Goal: Task Accomplishment & Management: Manage account settings

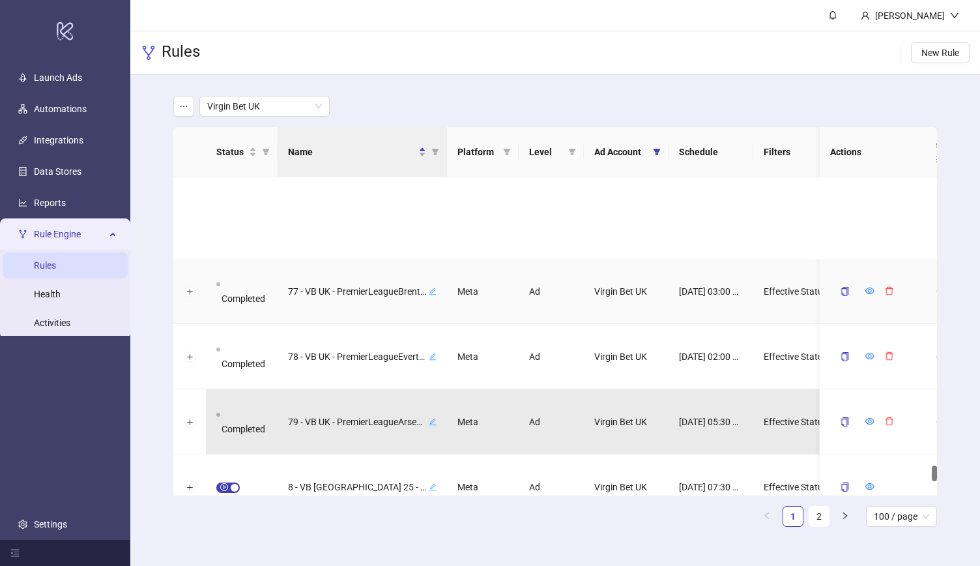
scroll to position [5827, 0]
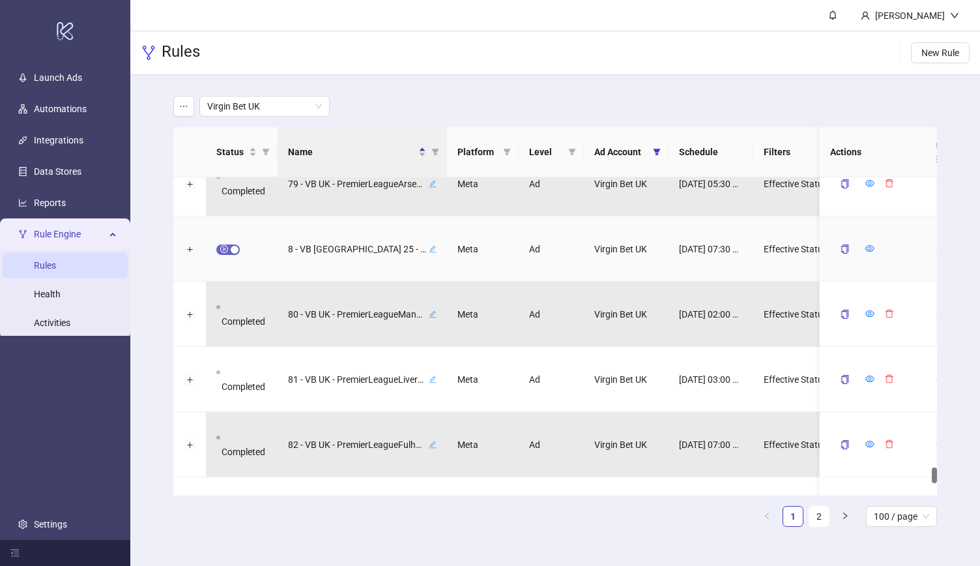
click at [224, 253] on span "button" at bounding box center [227, 249] width 23 height 10
click at [838, 248] on icon "form" at bounding box center [840, 248] width 9 height 9
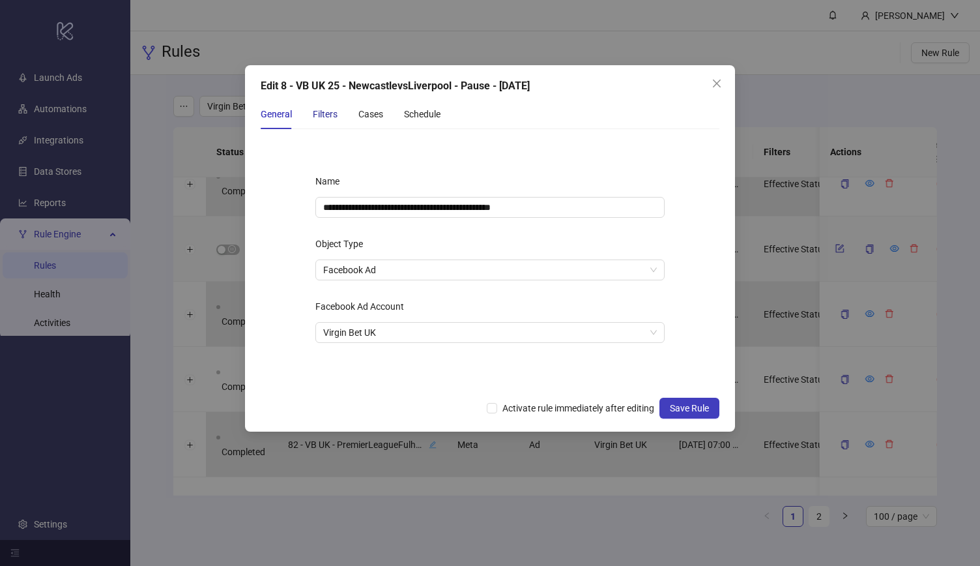
click at [327, 113] on div "Filters" at bounding box center [325, 114] width 25 height 14
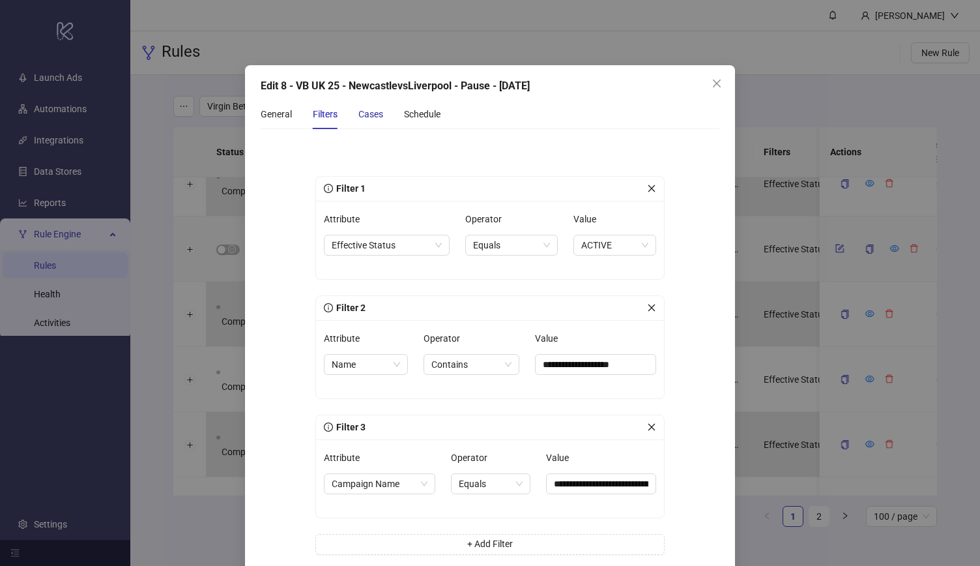
click at [374, 114] on div "Cases" at bounding box center [371, 114] width 25 height 14
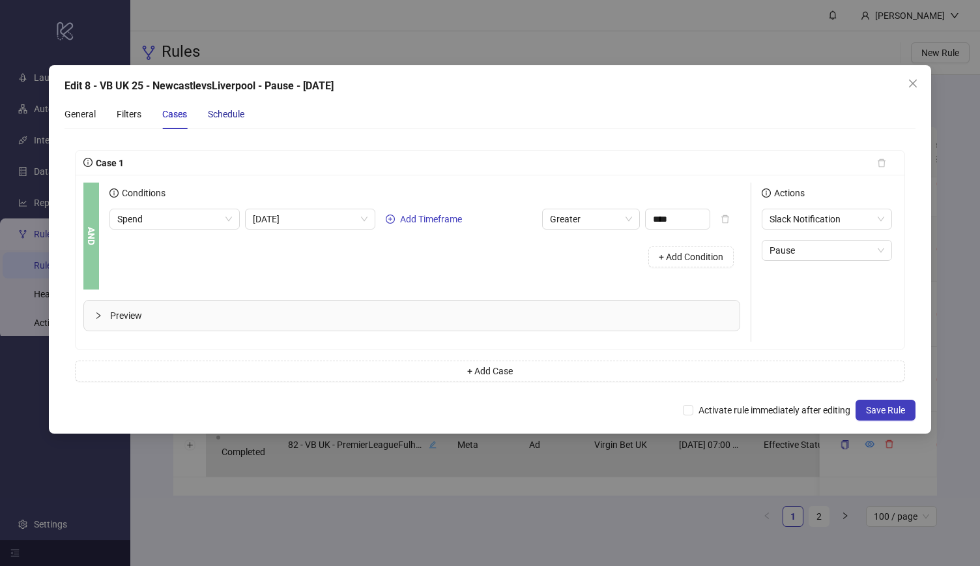
click at [239, 114] on div "Schedule" at bounding box center [226, 114] width 37 height 14
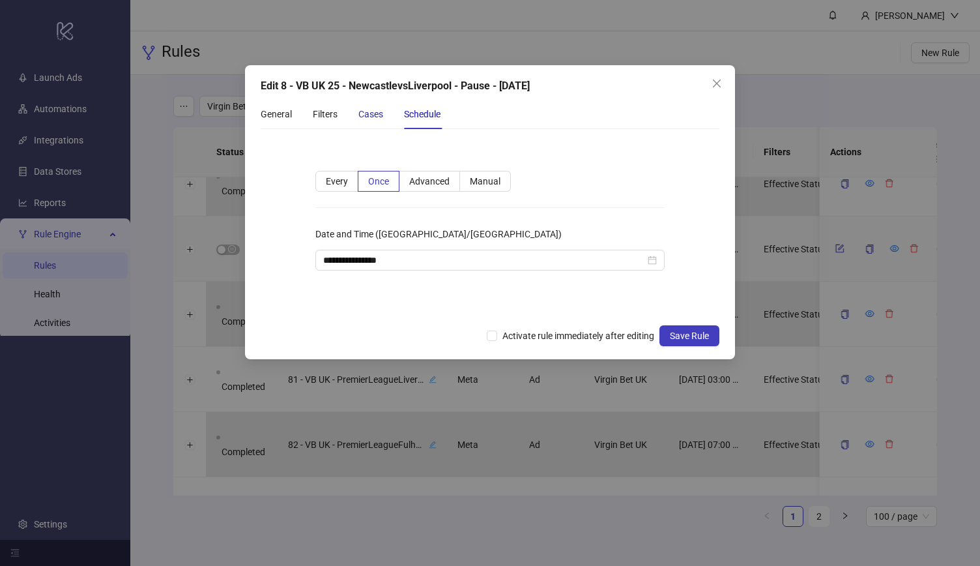
click at [361, 113] on div "Cases" at bounding box center [371, 114] width 25 height 14
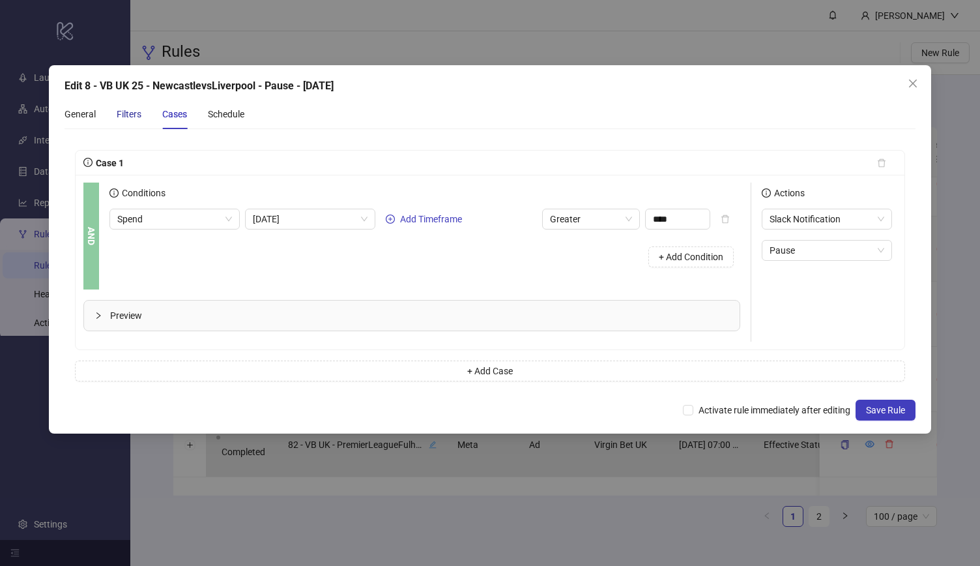
click at [128, 115] on div "Filters" at bounding box center [129, 114] width 25 height 14
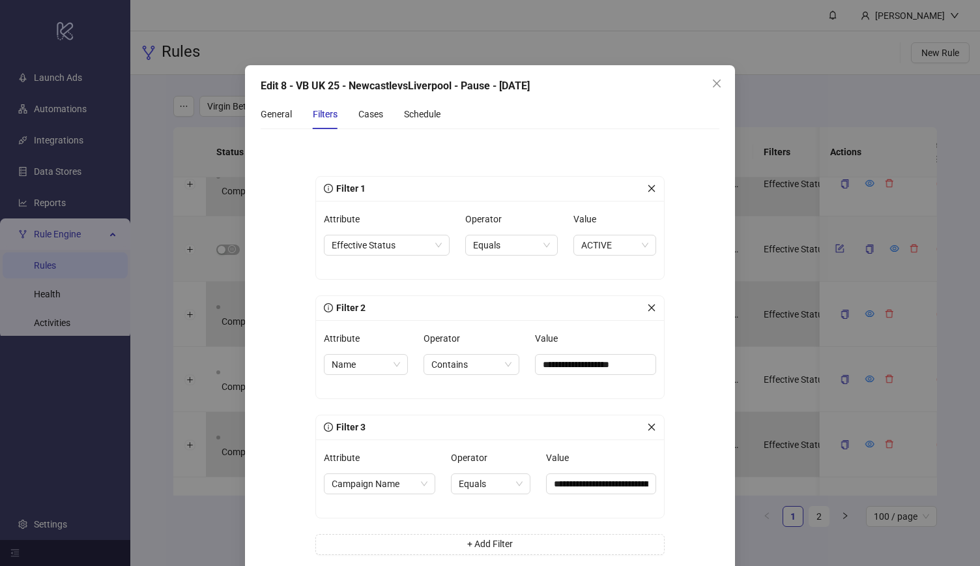
click at [647, 428] on icon "close" at bounding box center [651, 426] width 9 height 9
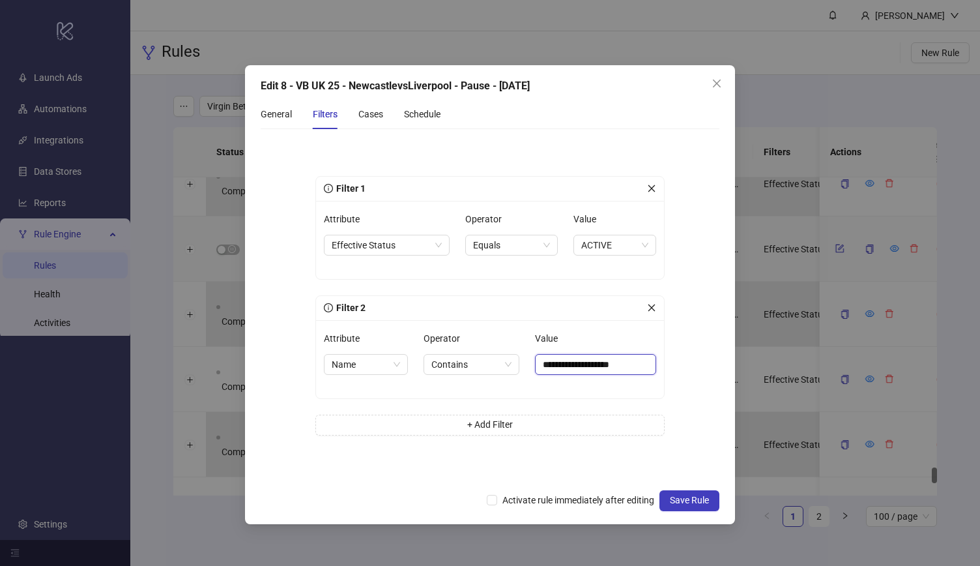
click at [617, 366] on input "**********" at bounding box center [595, 364] width 121 height 21
paste input "**********"
type input "**********"
click at [686, 364] on form "**********" at bounding box center [490, 310] width 459 height 343
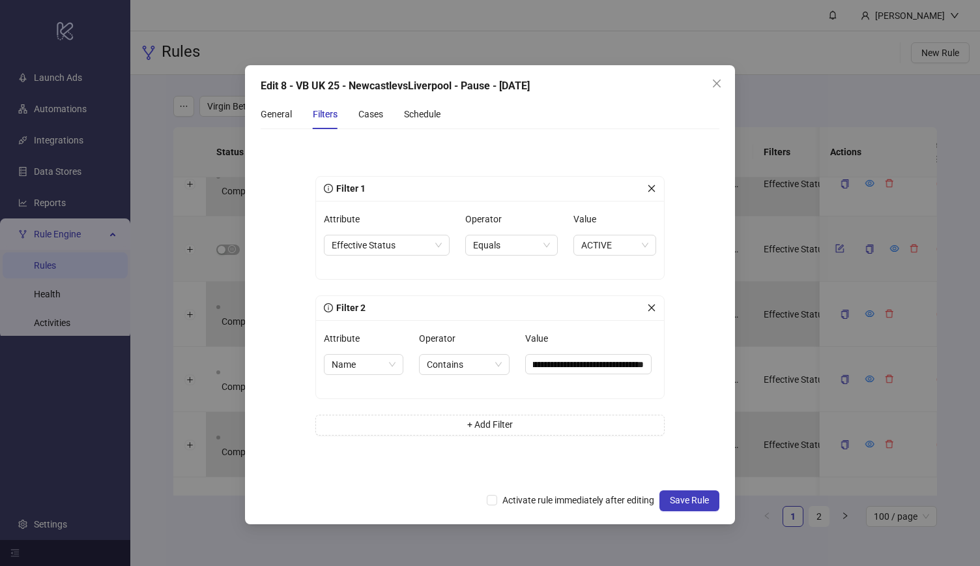
scroll to position [0, 0]
click at [368, 119] on div "Cases" at bounding box center [371, 114] width 25 height 14
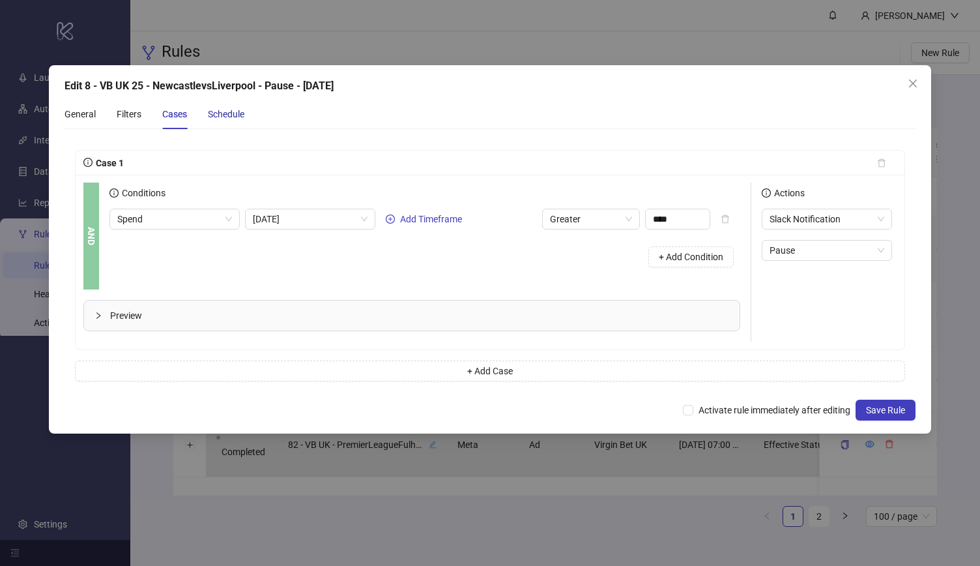
click at [242, 115] on div "Schedule" at bounding box center [226, 114] width 37 height 14
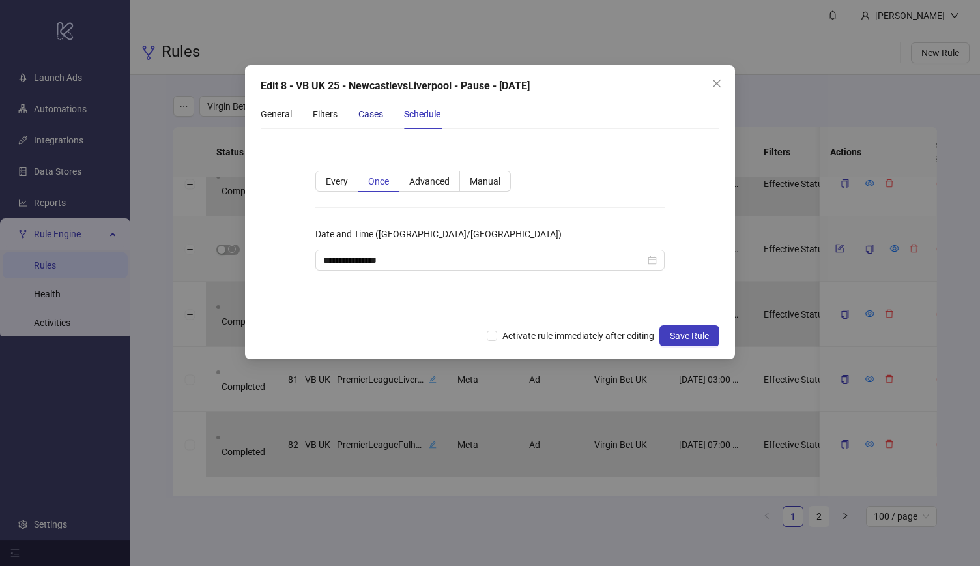
click at [369, 111] on div "Cases" at bounding box center [371, 114] width 25 height 14
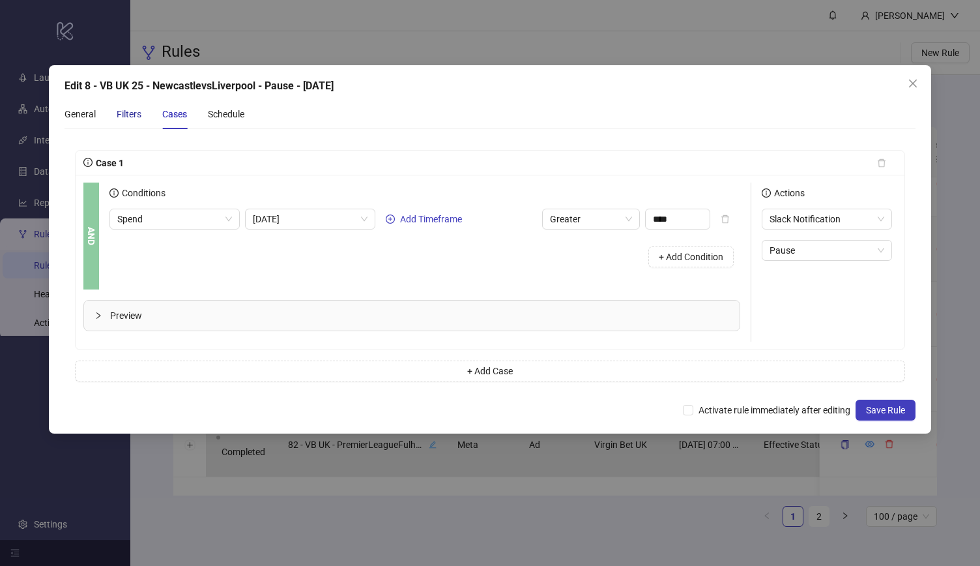
click at [134, 111] on div "Filters" at bounding box center [129, 114] width 25 height 14
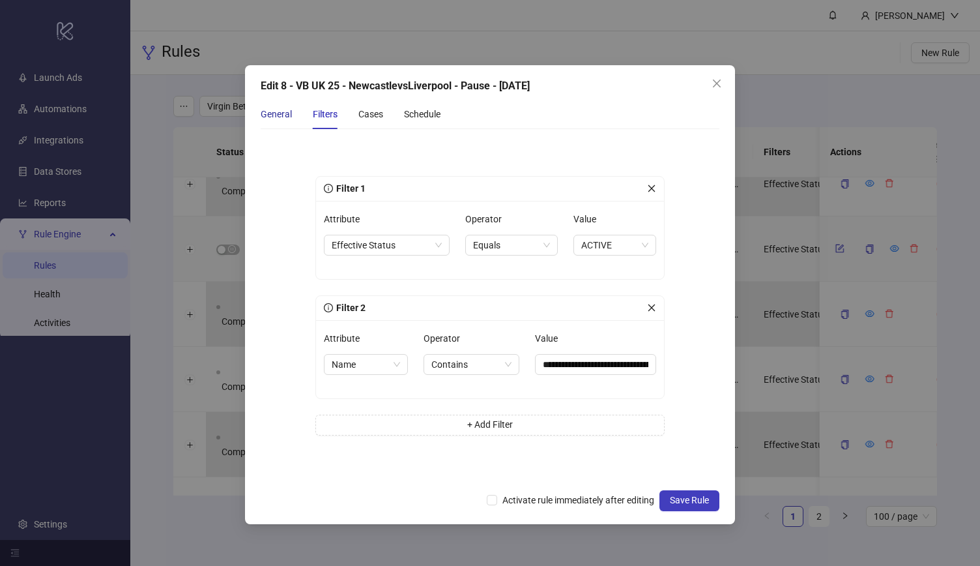
click at [271, 111] on div "General" at bounding box center [276, 114] width 31 height 14
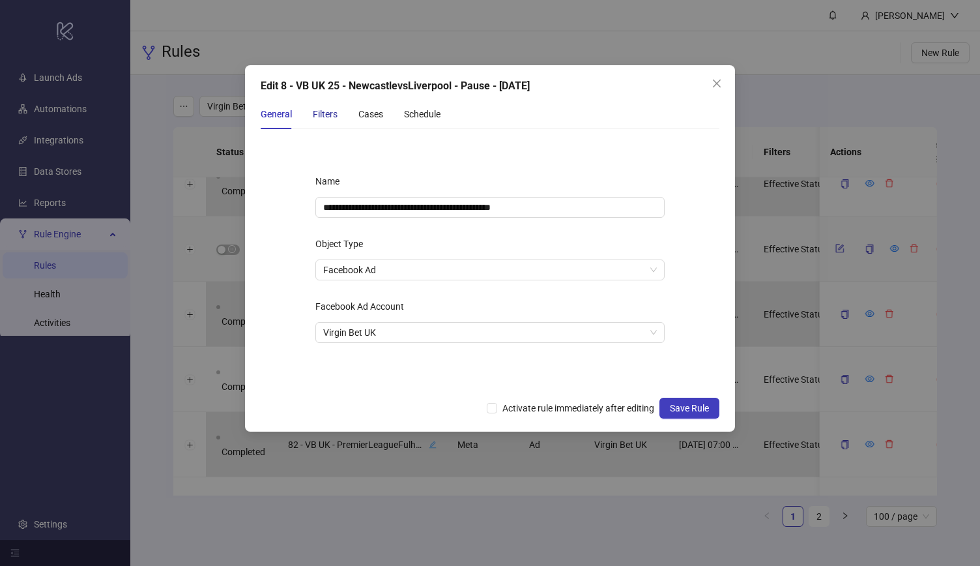
click at [327, 119] on div "Filters" at bounding box center [325, 114] width 25 height 14
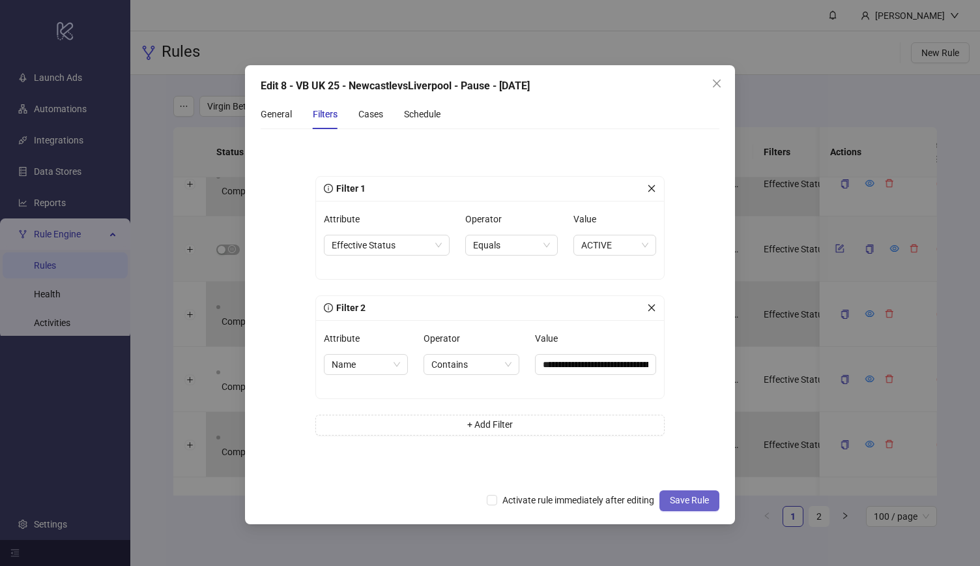
click at [690, 502] on span "Save Rule" at bounding box center [689, 500] width 39 height 10
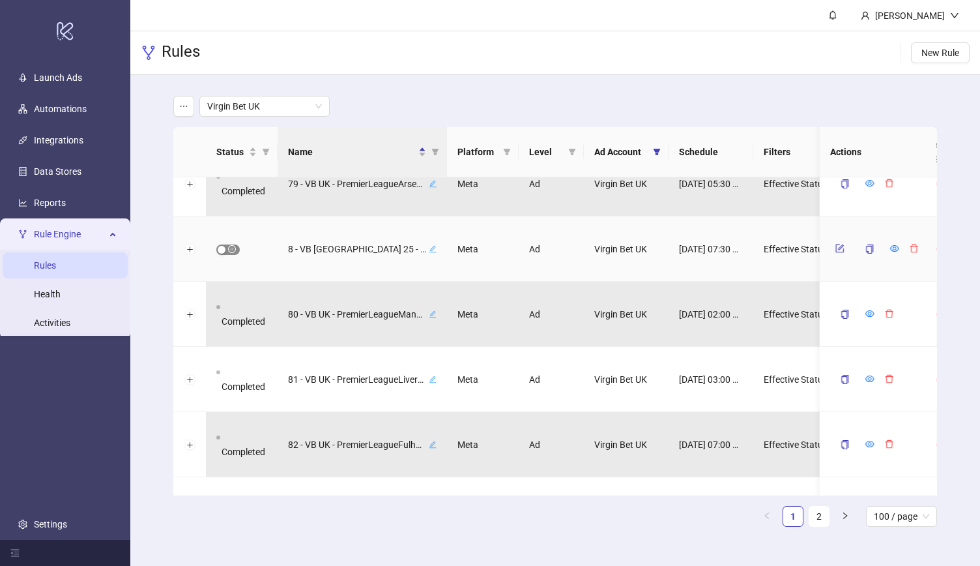
click at [226, 251] on span "button" at bounding box center [227, 249] width 23 height 10
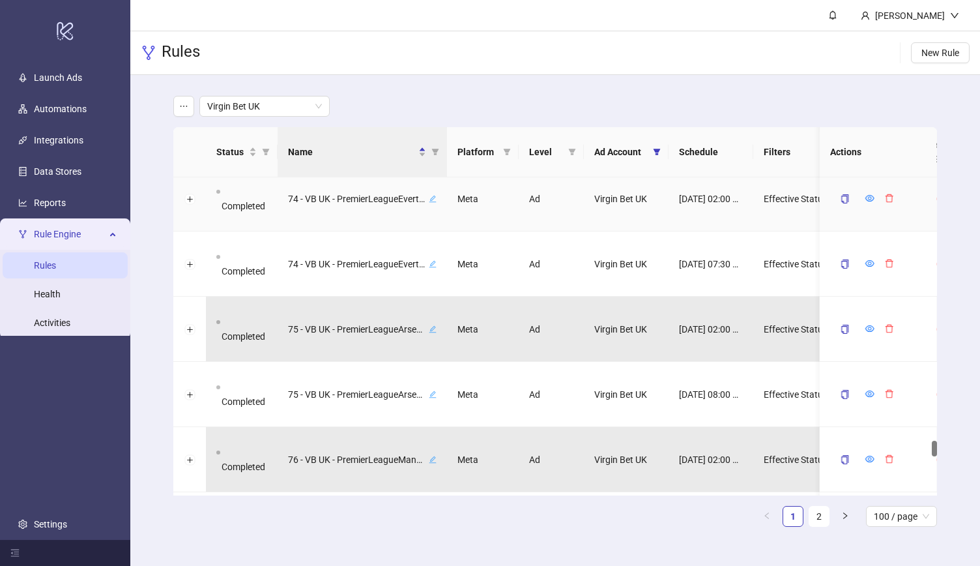
scroll to position [5291, 0]
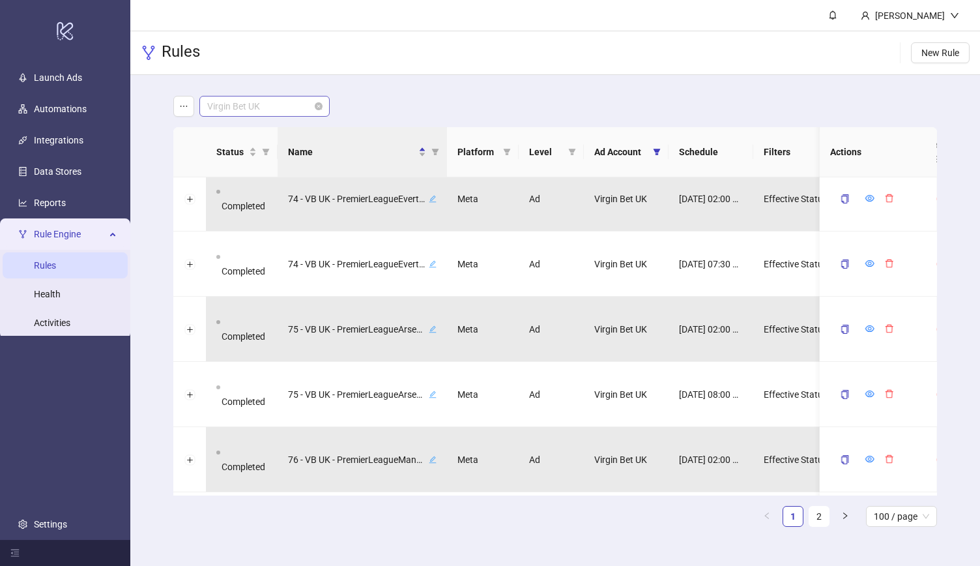
click at [279, 108] on span "Virgin Bet UK" at bounding box center [264, 106] width 115 height 20
click at [280, 132] on div "LiveScore Bet IE" at bounding box center [265, 132] width 110 height 14
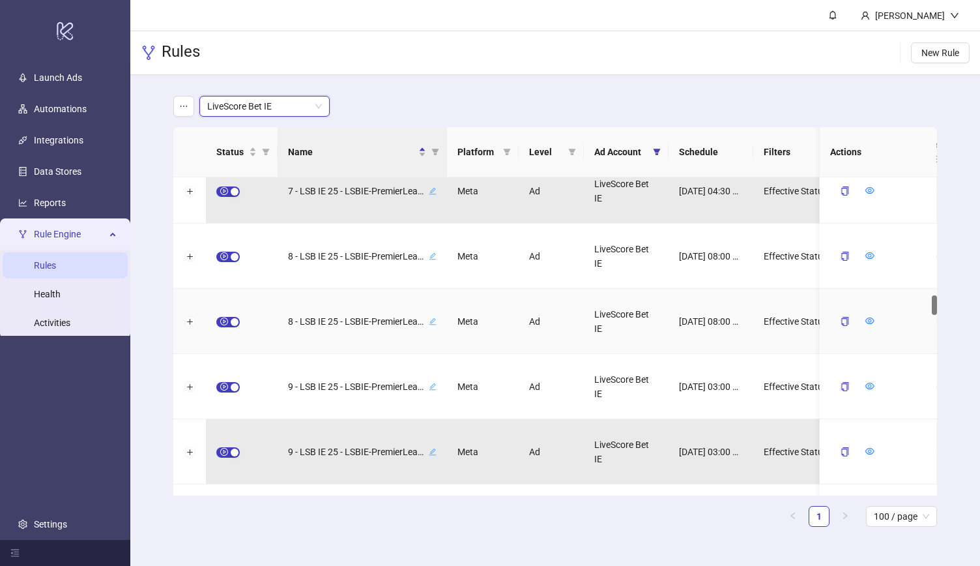
scroll to position [1909, 0]
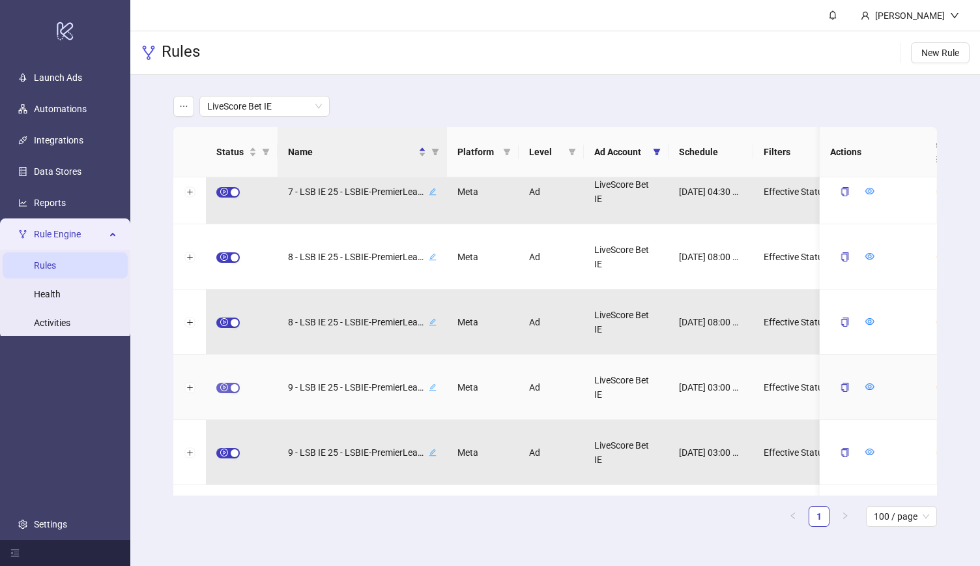
click at [228, 390] on span "button" at bounding box center [227, 388] width 23 height 10
click at [838, 389] on icon "form" at bounding box center [840, 387] width 8 height 8
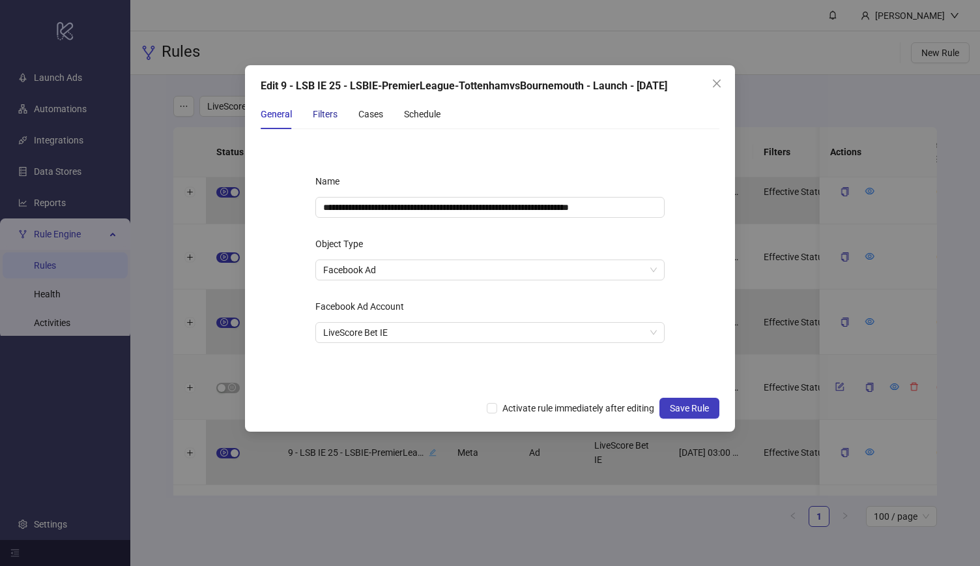
click at [320, 113] on div "Filters" at bounding box center [325, 114] width 25 height 14
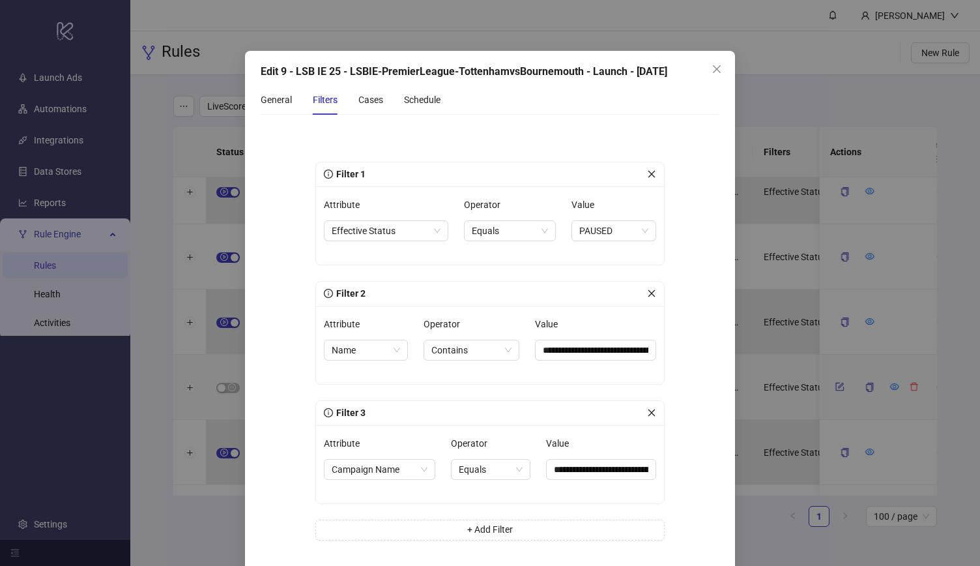
scroll to position [13, 0]
click at [362, 104] on div "Cases" at bounding box center [371, 101] width 25 height 14
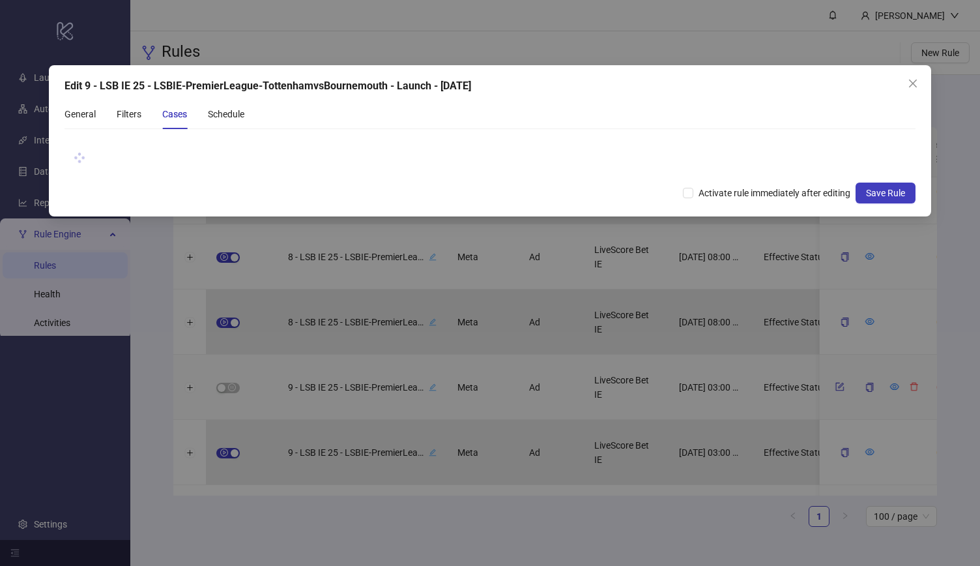
scroll to position [0, 0]
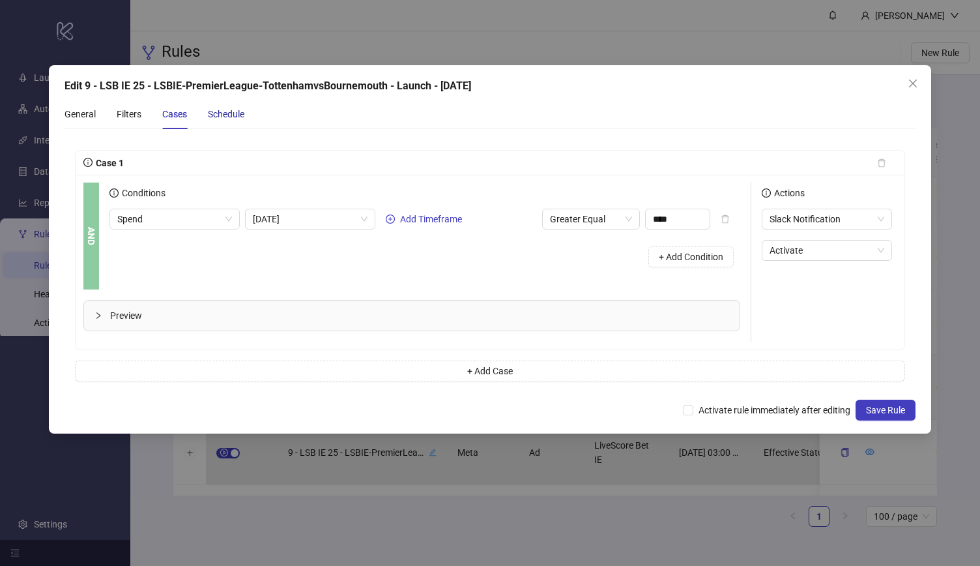
click at [237, 111] on div "Schedule" at bounding box center [226, 114] width 37 height 14
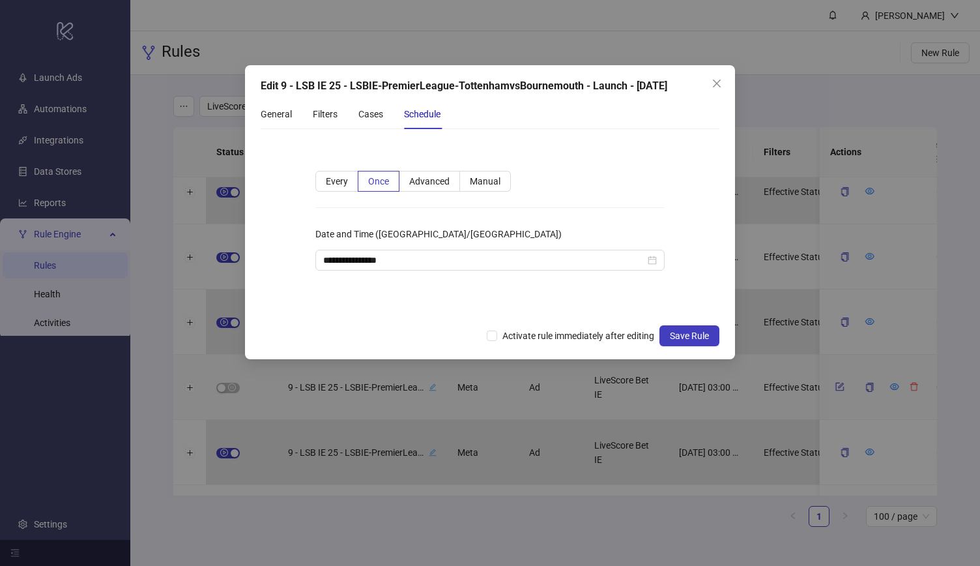
click at [471, 151] on div "**********" at bounding box center [490, 228] width 391 height 157
click at [373, 118] on div "Cases" at bounding box center [371, 114] width 25 height 14
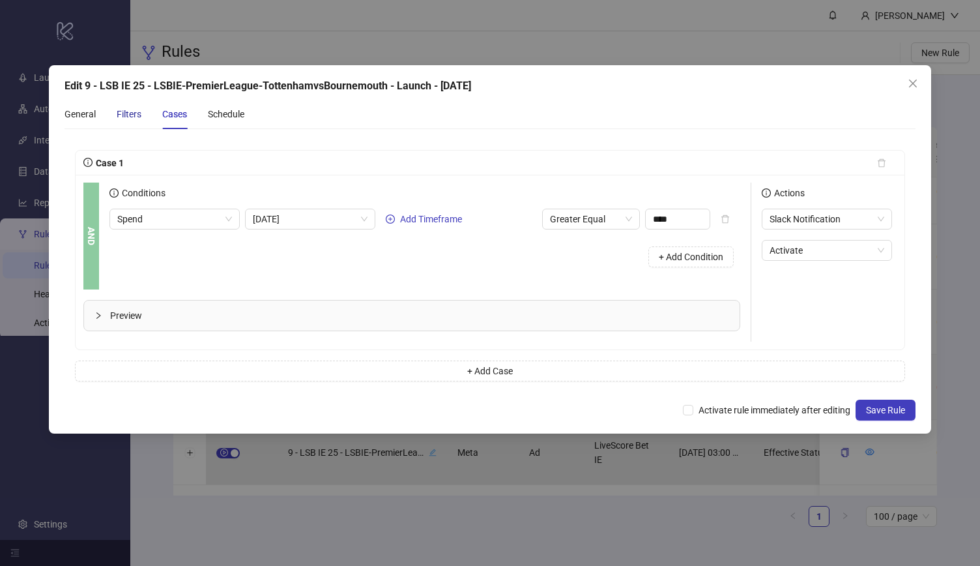
click at [133, 114] on div "Filters" at bounding box center [129, 114] width 25 height 14
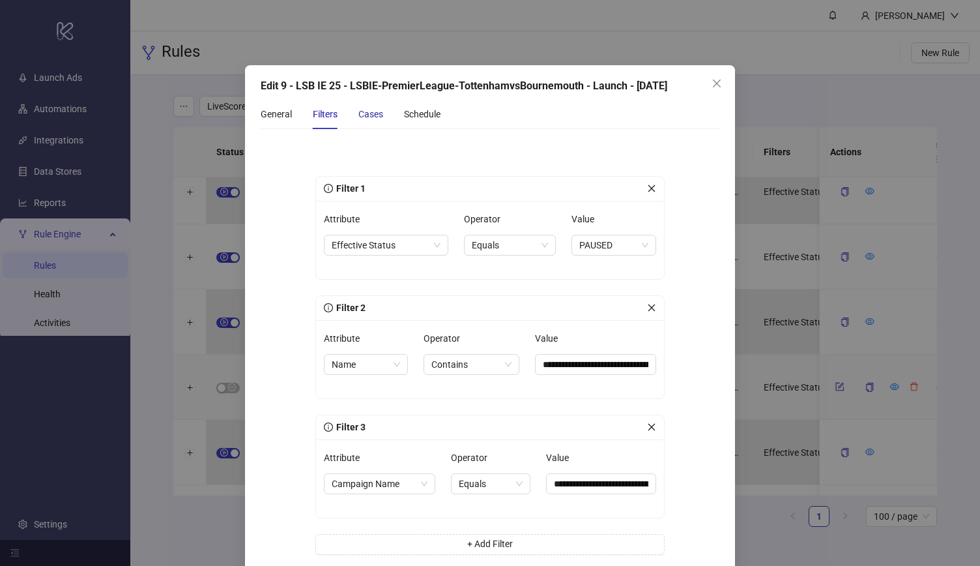
click at [362, 113] on div "Cases" at bounding box center [371, 114] width 25 height 14
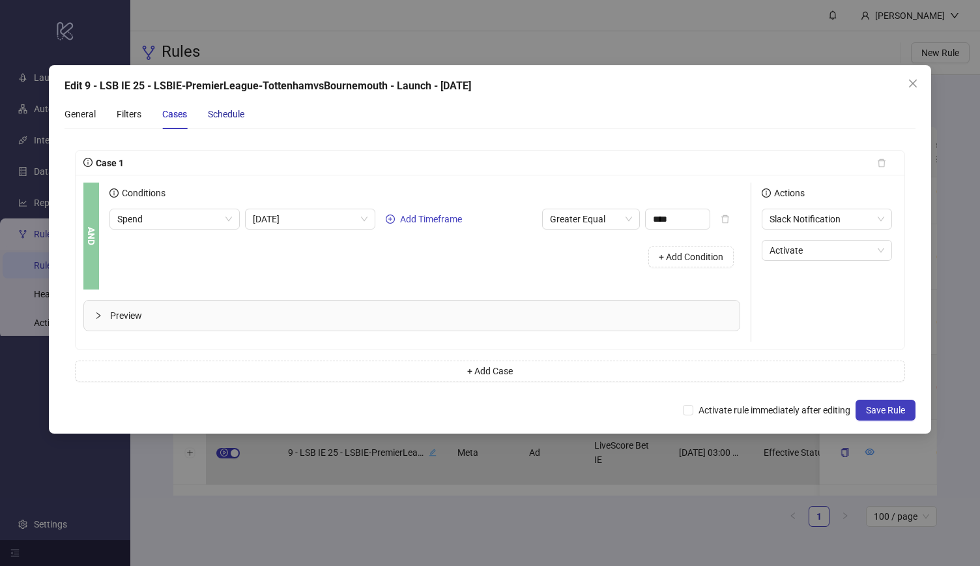
click at [216, 113] on div "Schedule" at bounding box center [226, 114] width 37 height 14
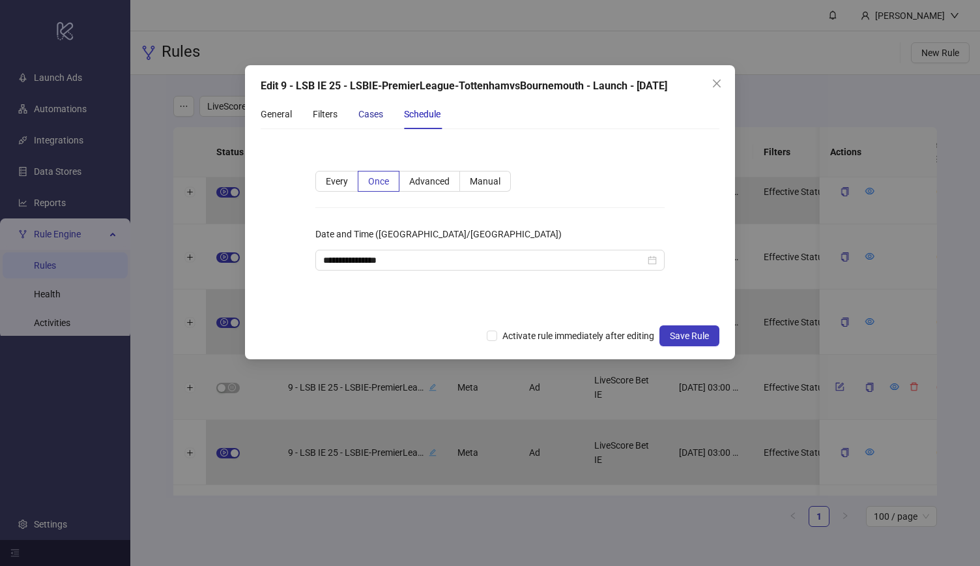
click at [366, 113] on div "Cases" at bounding box center [371, 114] width 25 height 14
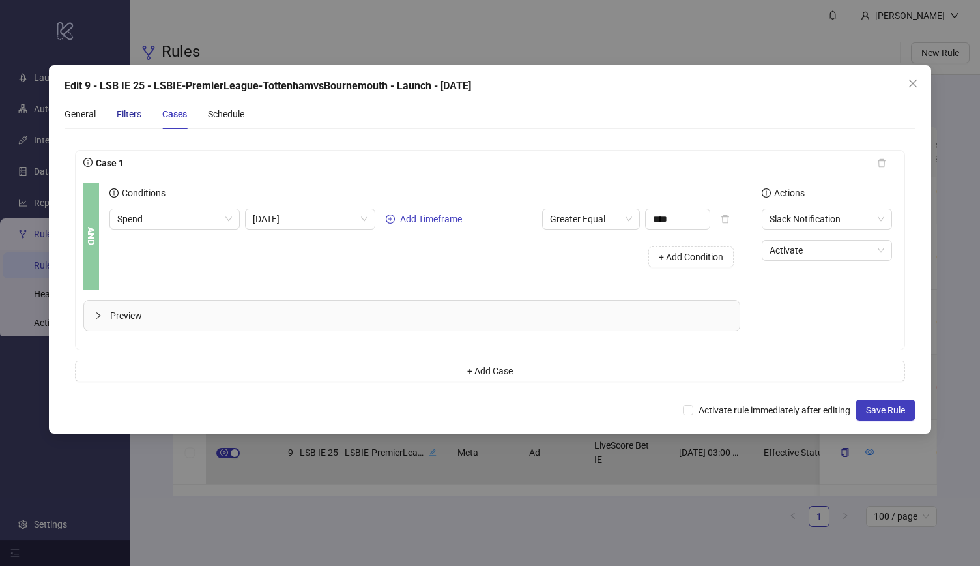
click at [121, 113] on div "Filters" at bounding box center [129, 114] width 25 height 14
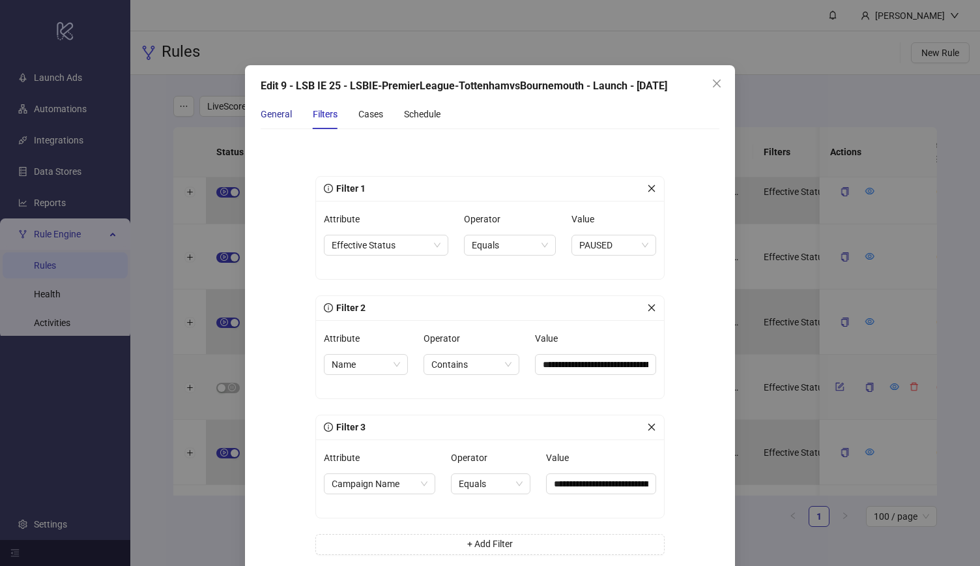
click at [271, 115] on div "General" at bounding box center [276, 114] width 31 height 14
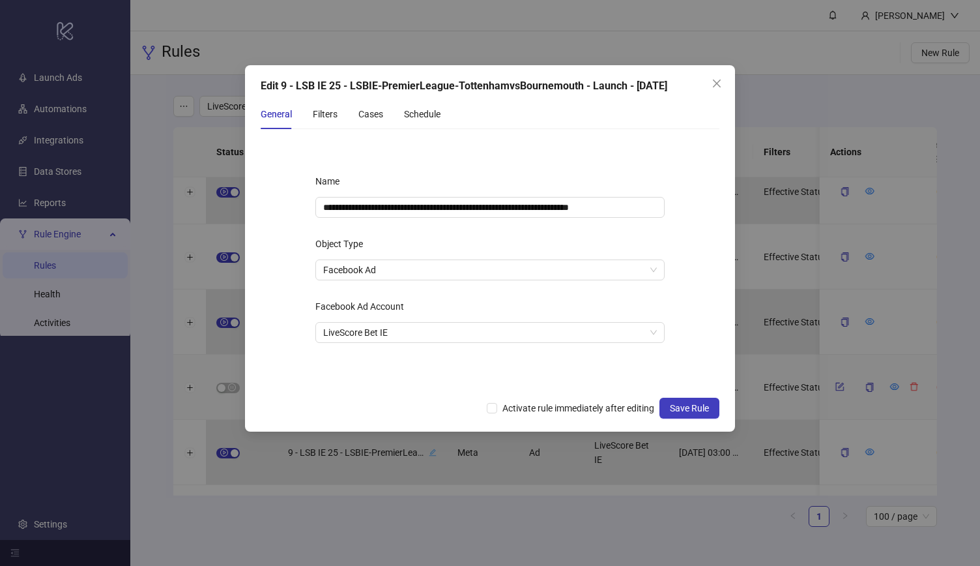
click at [438, 95] on div "**********" at bounding box center [490, 248] width 490 height 366
click at [327, 114] on div "Filters" at bounding box center [325, 114] width 25 height 14
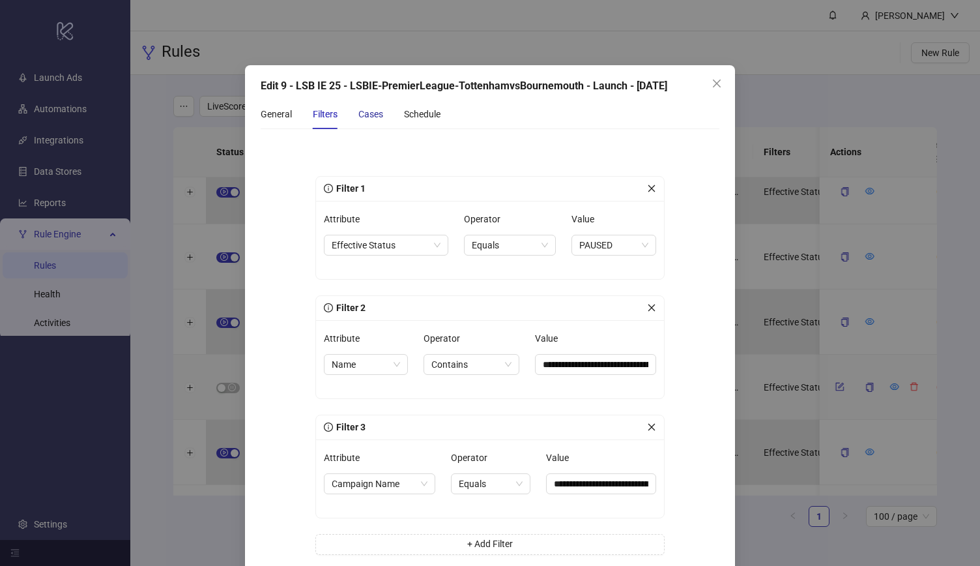
click at [369, 117] on div "Cases" at bounding box center [371, 114] width 25 height 14
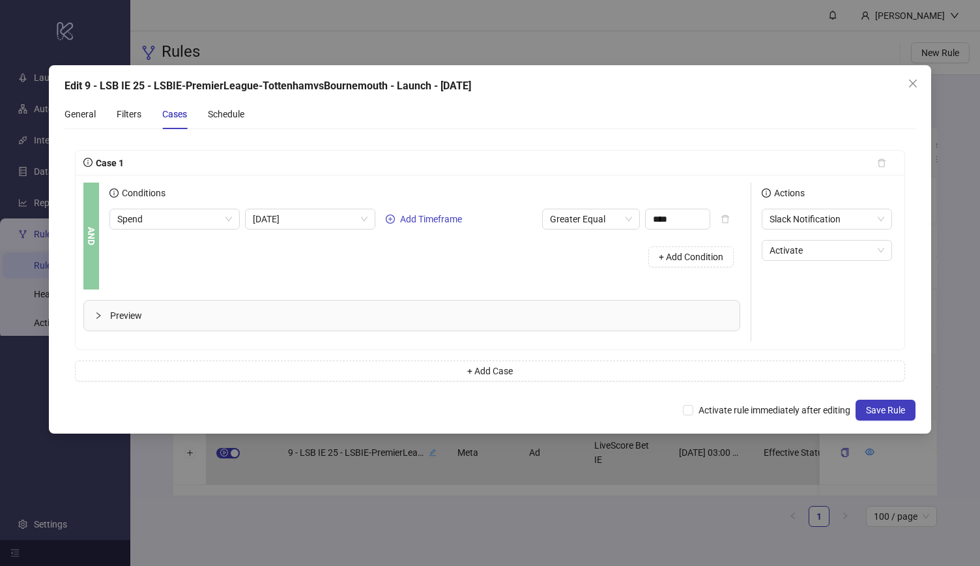
click at [361, 109] on div "General Filters Cases Schedule" at bounding box center [490, 114] width 851 height 30
click at [227, 113] on div "Schedule" at bounding box center [226, 114] width 37 height 14
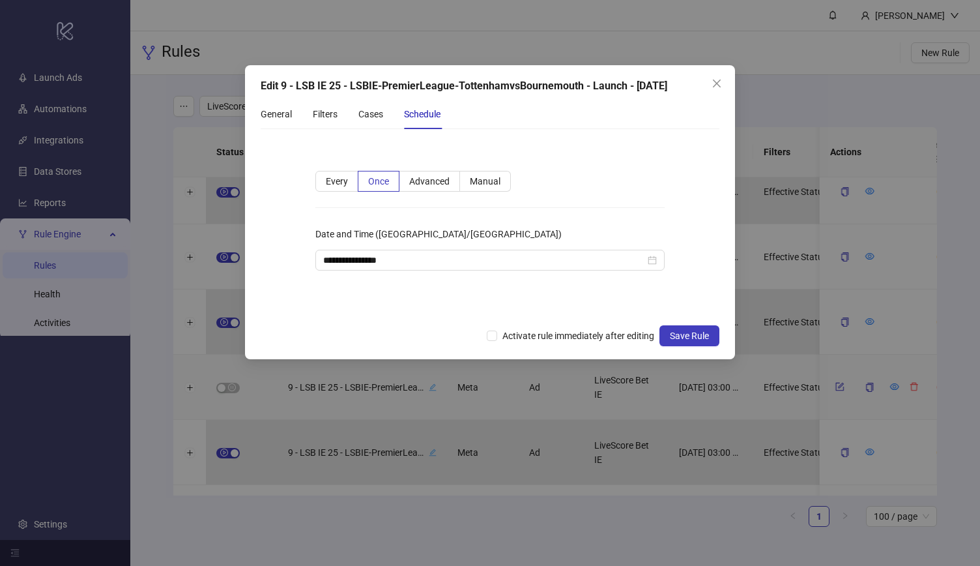
click at [559, 115] on div "General Filters Cases Schedule" at bounding box center [490, 114] width 459 height 30
click at [549, 69] on div "**********" at bounding box center [490, 212] width 490 height 294
click at [363, 113] on div "Cases" at bounding box center [371, 114] width 25 height 14
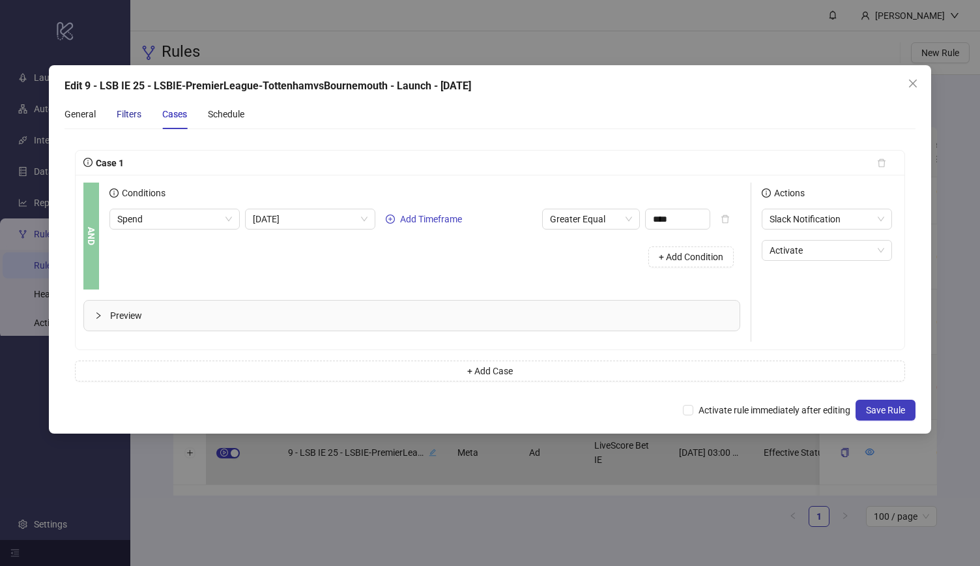
click at [122, 117] on div "Filters" at bounding box center [129, 114] width 25 height 14
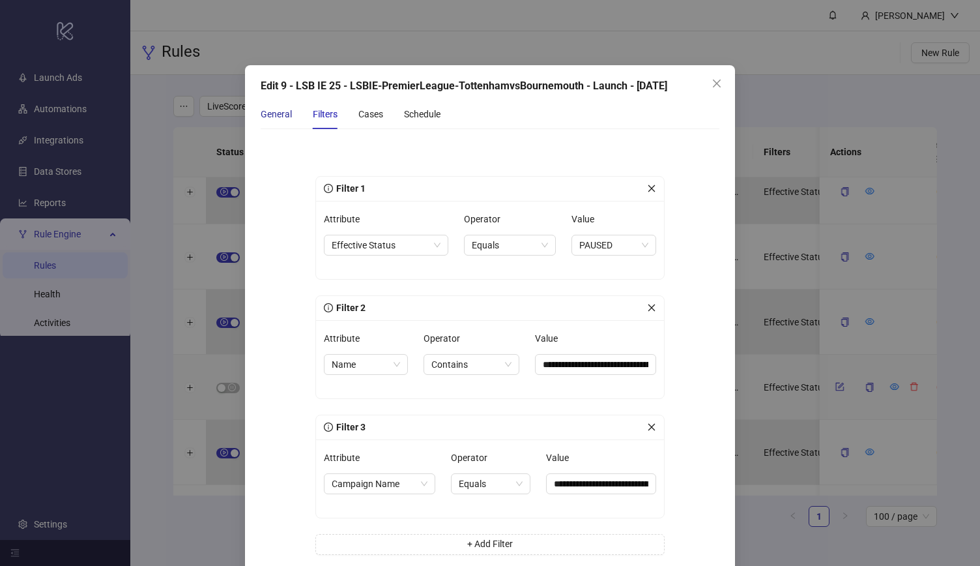
click at [267, 114] on div "General" at bounding box center [276, 114] width 31 height 14
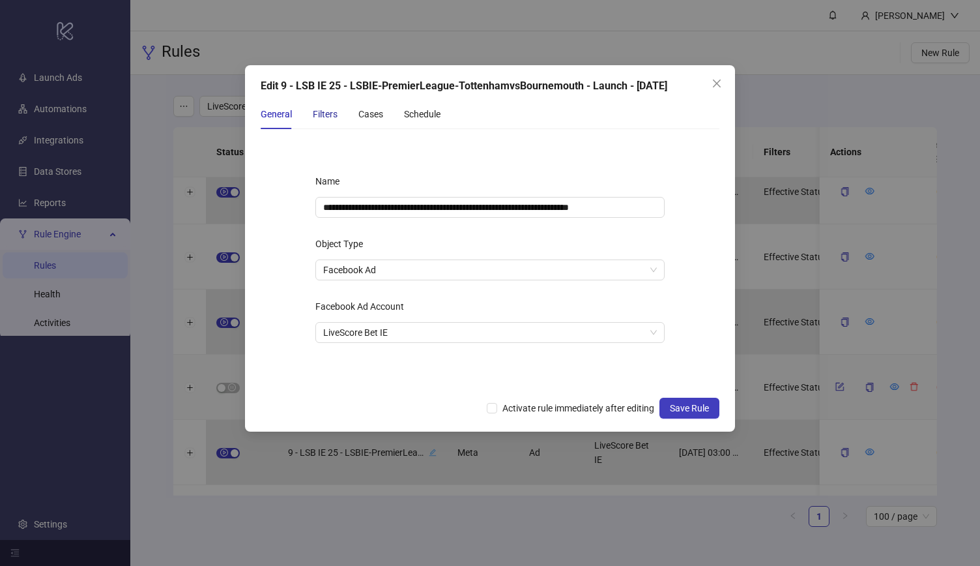
click at [314, 115] on div "Filters" at bounding box center [325, 114] width 25 height 14
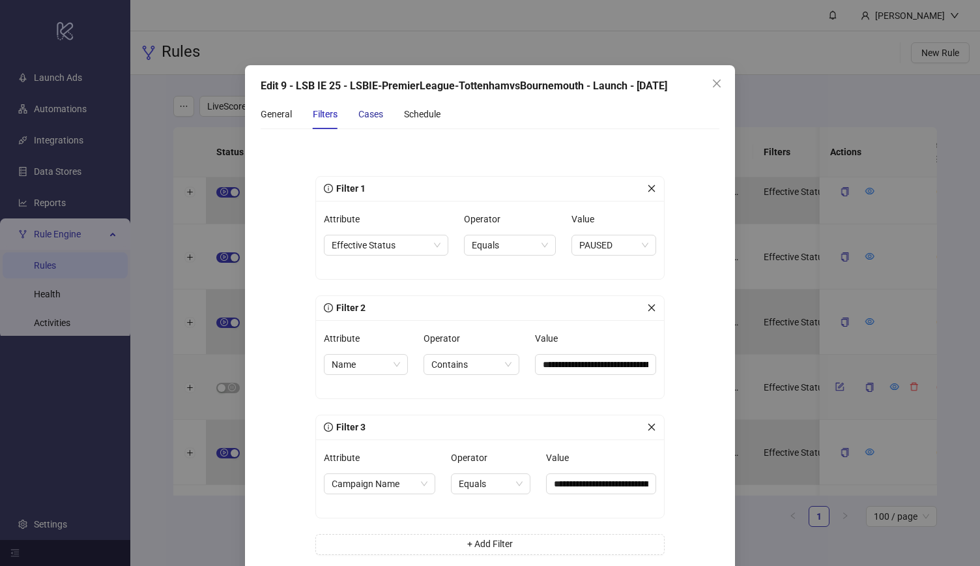
click at [372, 111] on div "Cases" at bounding box center [371, 114] width 25 height 14
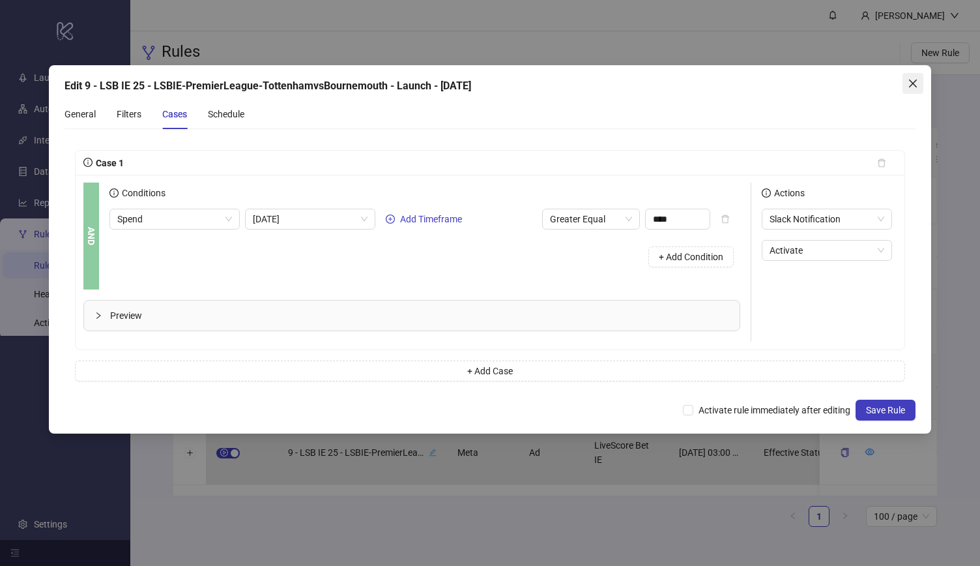
click at [911, 81] on icon "close" at bounding box center [913, 84] width 8 height 8
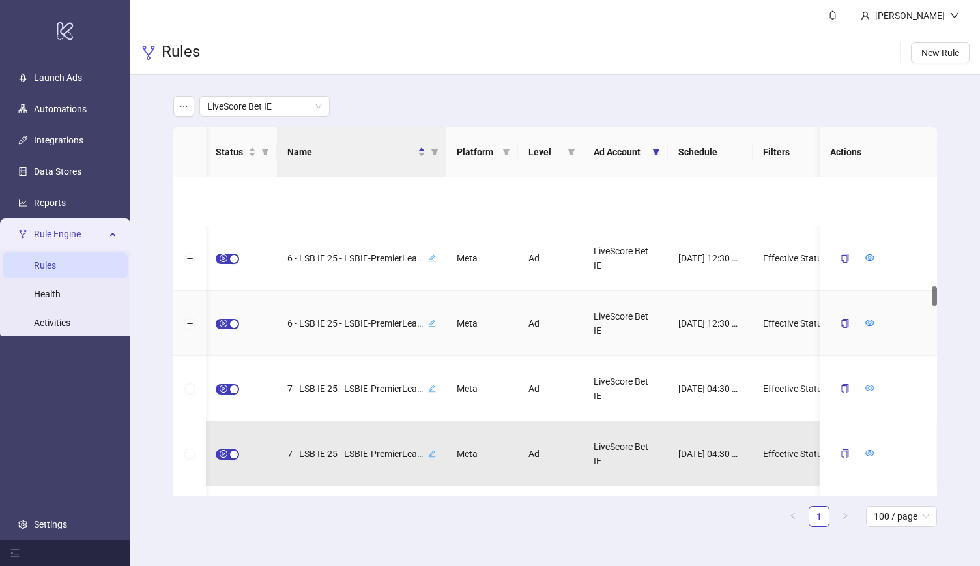
scroll to position [1774, 0]
